Goal: Transaction & Acquisition: Purchase product/service

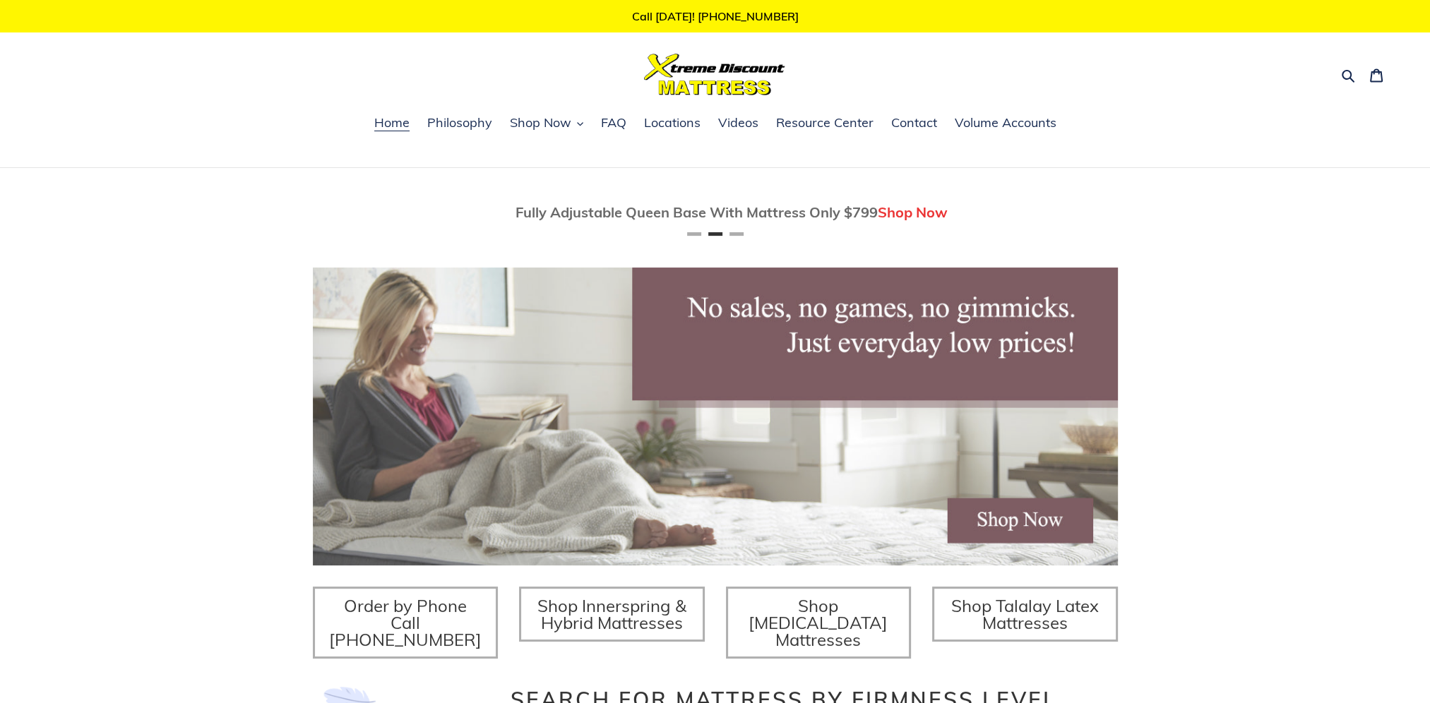
scroll to position [0, 805]
click at [556, 116] on span "Shop Now" at bounding box center [540, 122] width 61 height 17
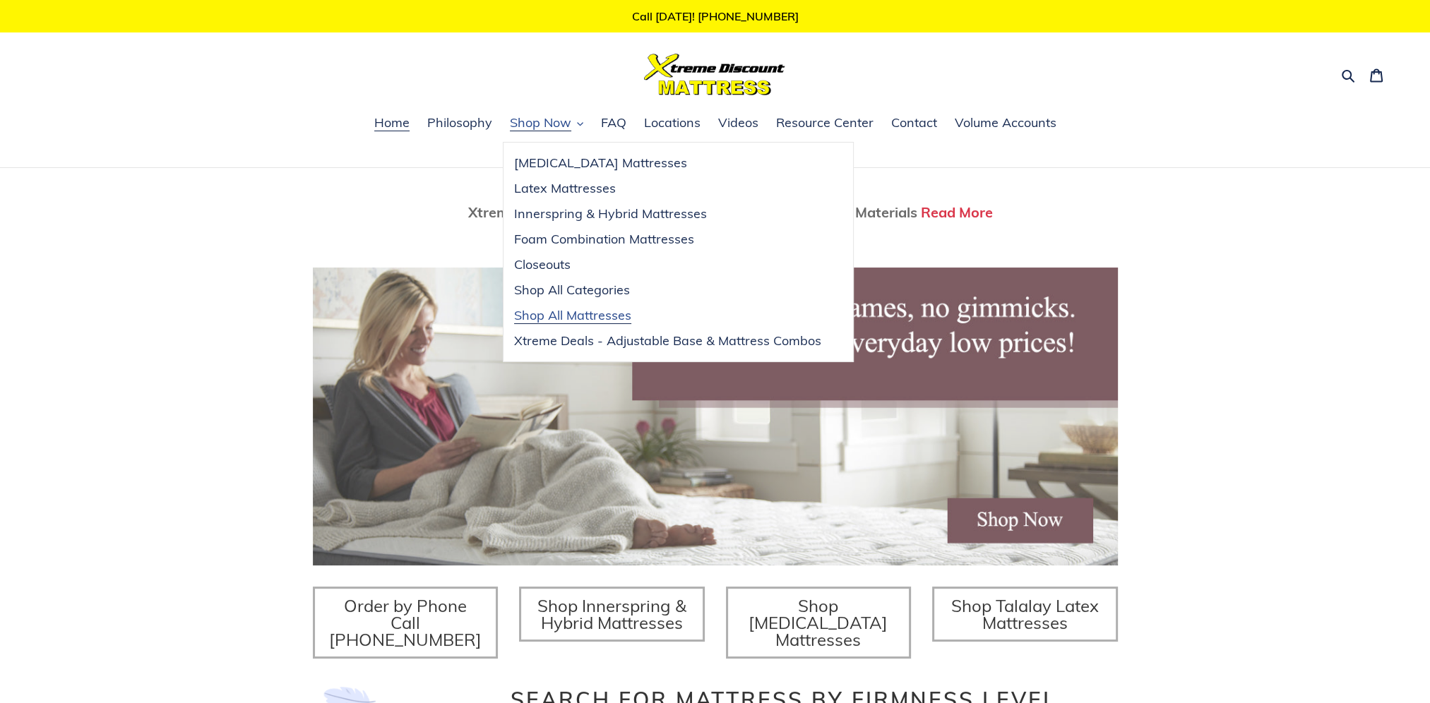
scroll to position [0, 1610]
click at [570, 317] on span "Shop All Mattresses" at bounding box center [572, 315] width 117 height 17
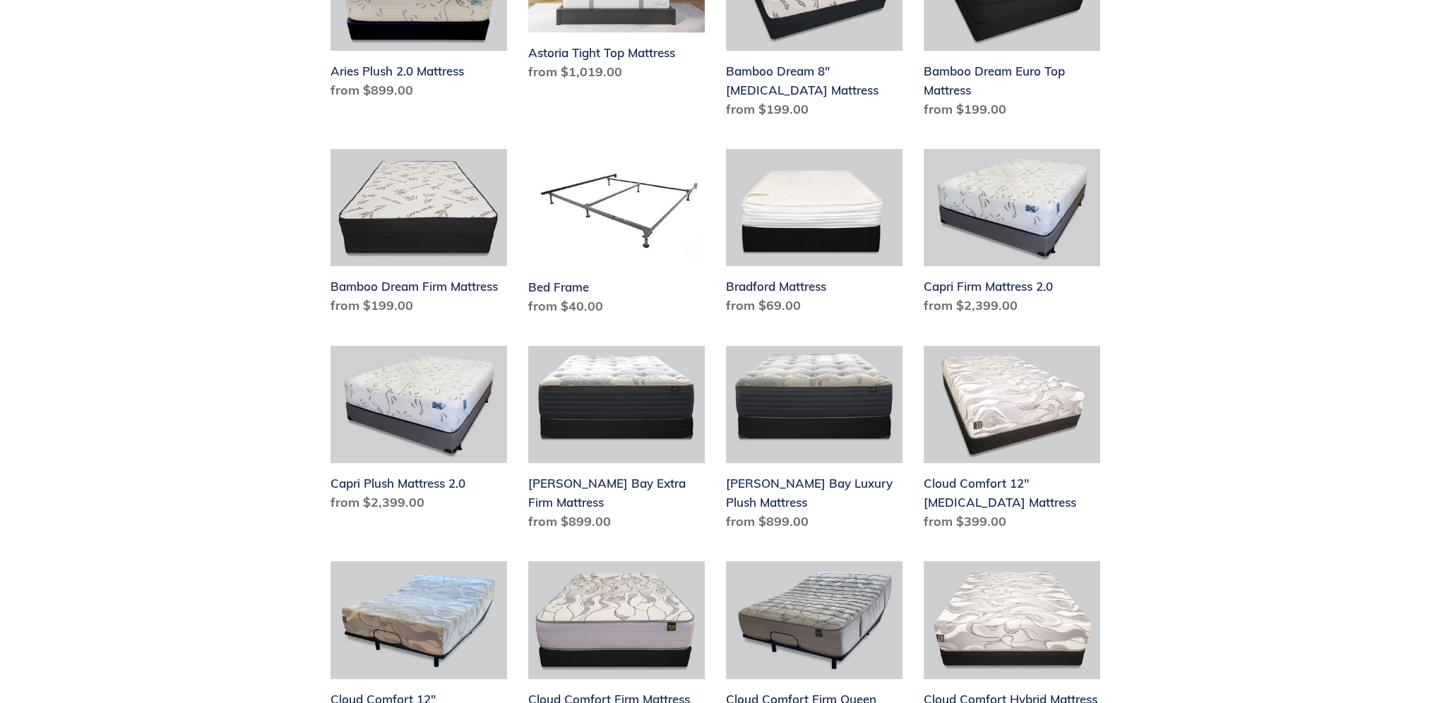
scroll to position [635, 0]
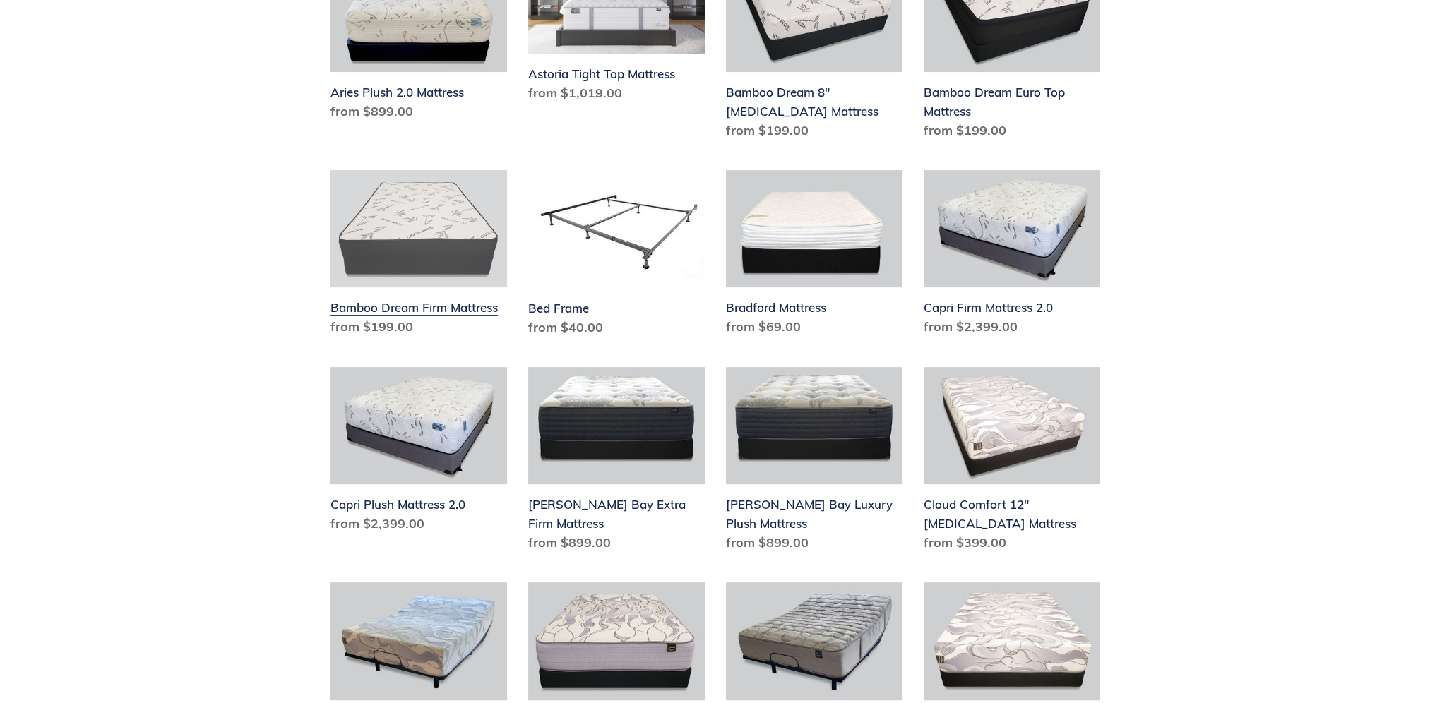
click at [393, 323] on link "Bamboo Dream Firm Mattress" at bounding box center [418, 256] width 177 height 172
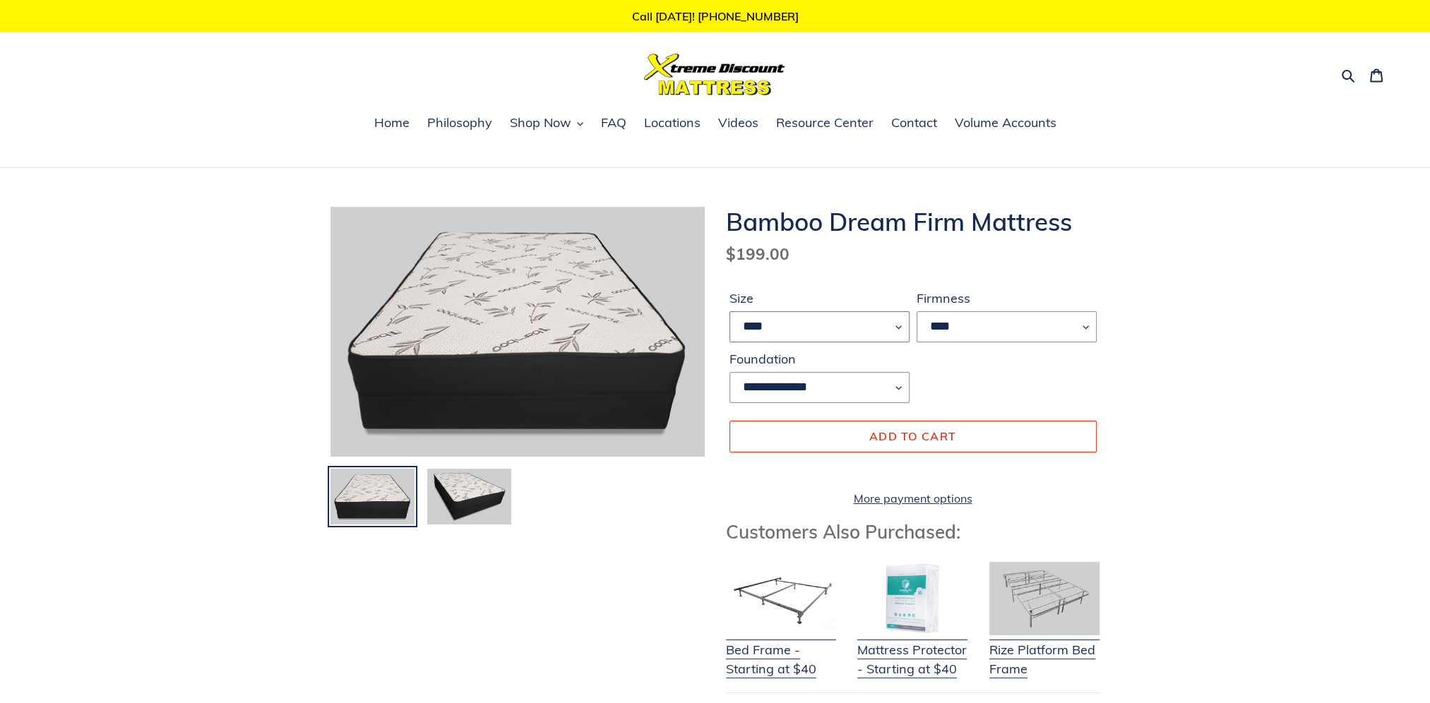
click at [892, 333] on select "**** ******* **** ***** ****" at bounding box center [819, 326] width 180 height 31
click at [383, 132] on link "Home" at bounding box center [391, 123] width 49 height 21
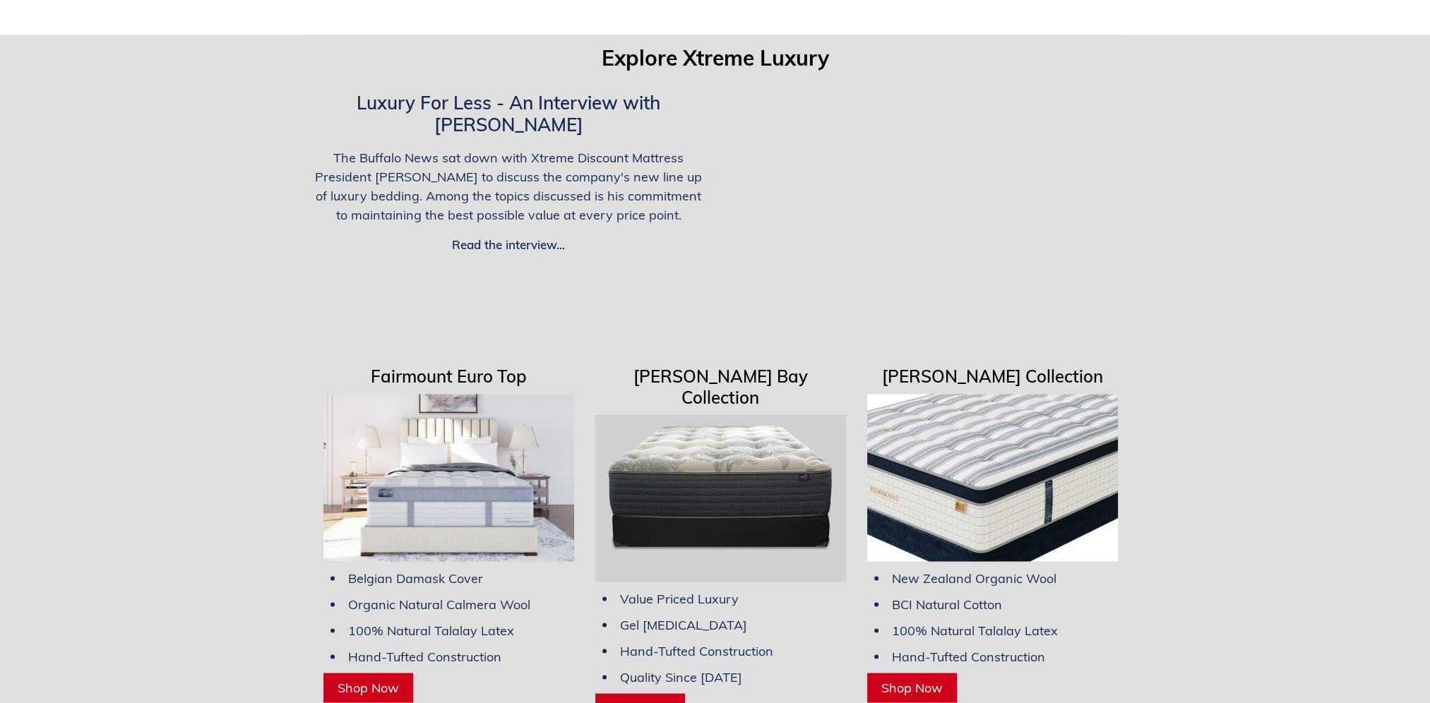
scroll to position [3177, 0]
